Goal: Information Seeking & Learning: Learn about a topic

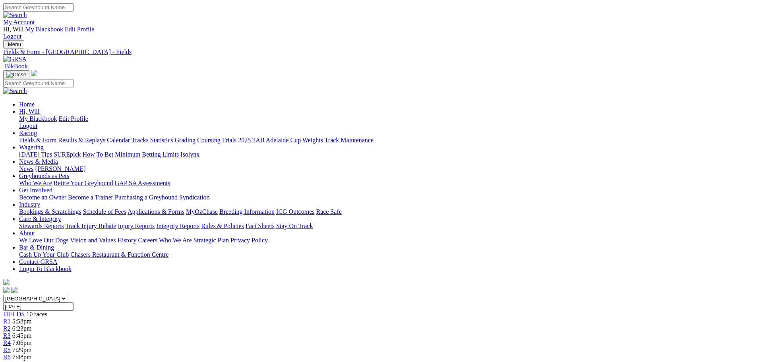
scroll to position [199, 0]
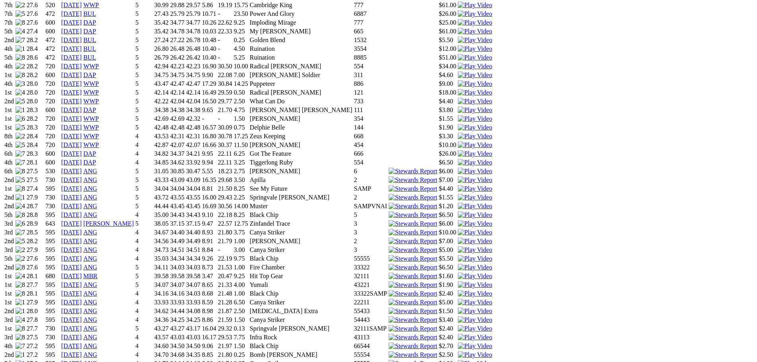
scroll to position [795, 0]
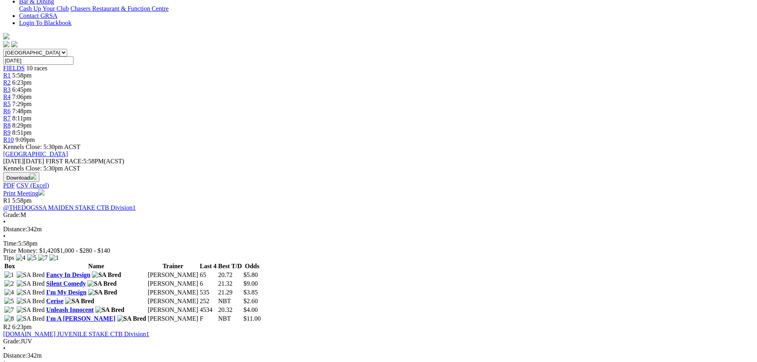
scroll to position [278, 0]
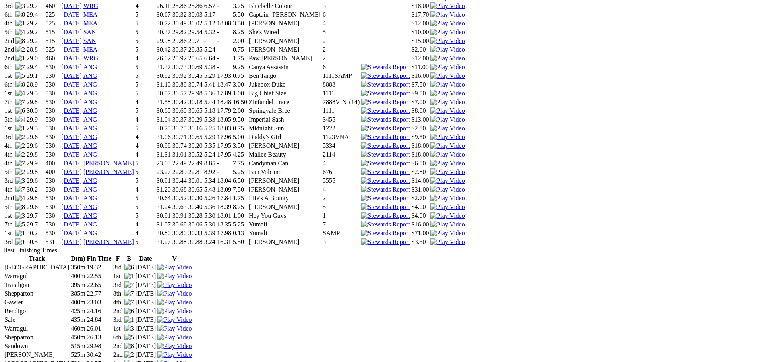
scroll to position [675, 0]
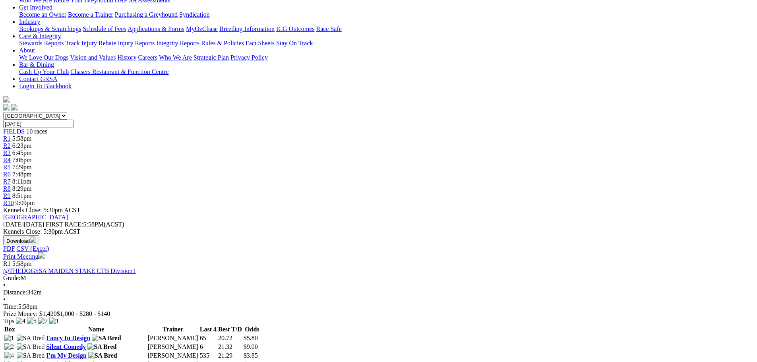
scroll to position [199, 0]
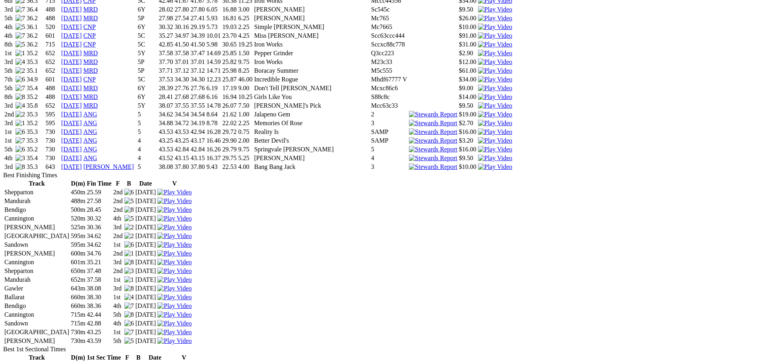
scroll to position [874, 0]
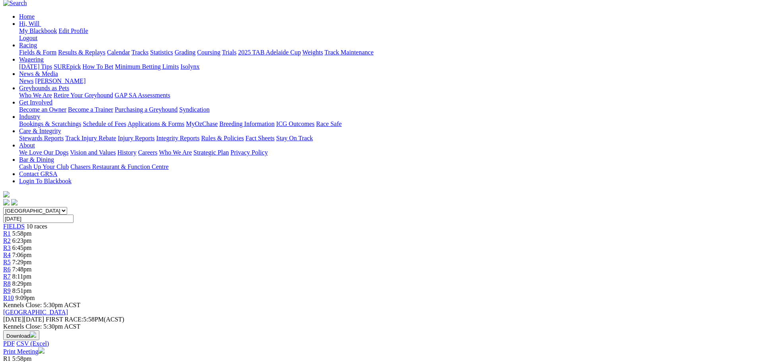
scroll to position [238, 0]
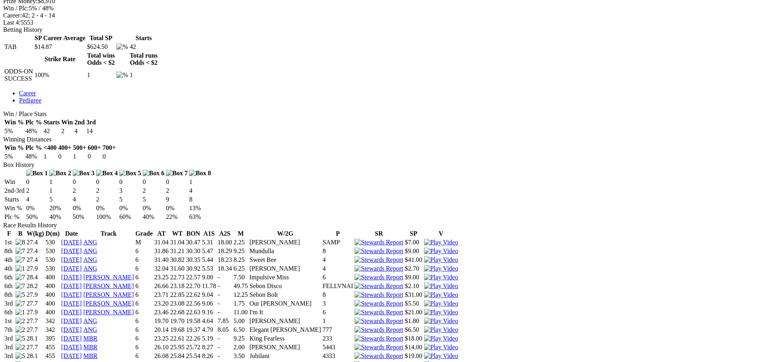
scroll to position [516, 0]
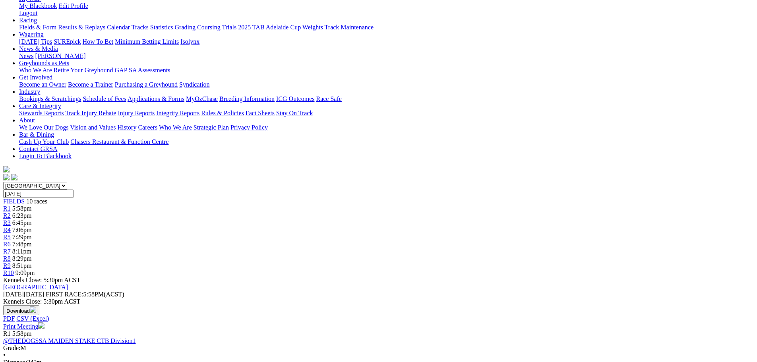
scroll to position [238, 0]
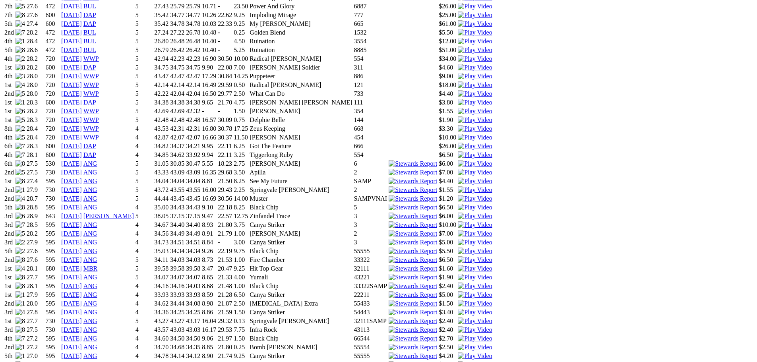
scroll to position [715, 0]
